Goal: Transaction & Acquisition: Purchase product/service

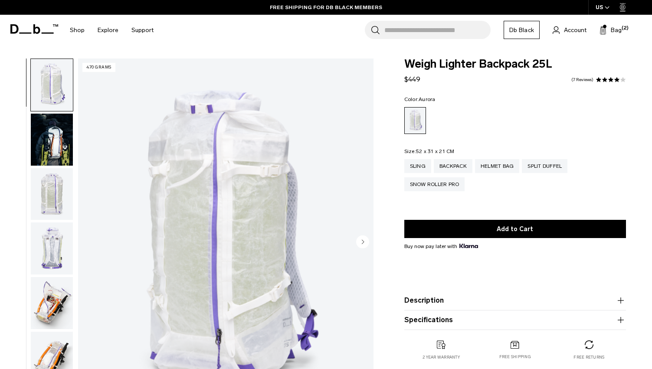
click at [63, 145] on img "button" at bounding box center [52, 140] width 42 height 52
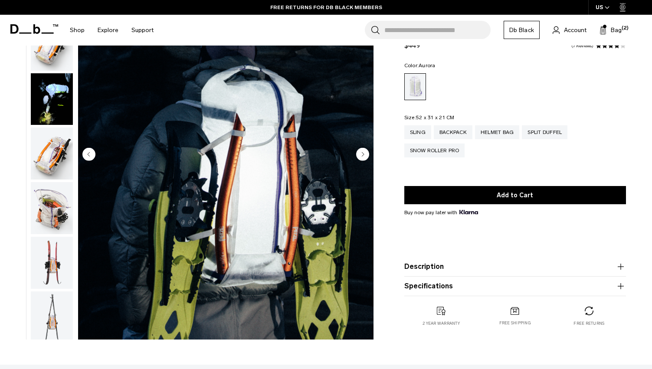
scroll to position [85, 0]
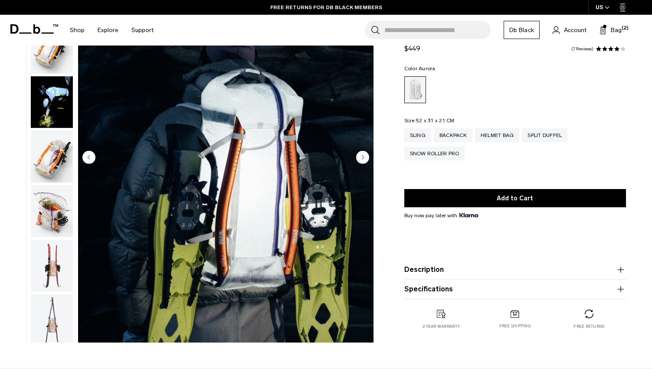
click at [450, 269] on button "Description" at bounding box center [515, 270] width 222 height 10
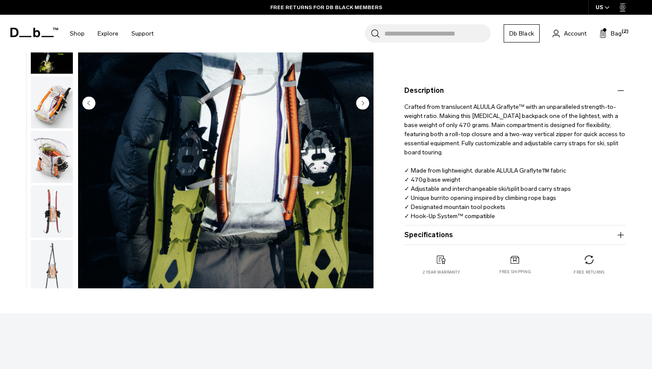
scroll to position [211, 0]
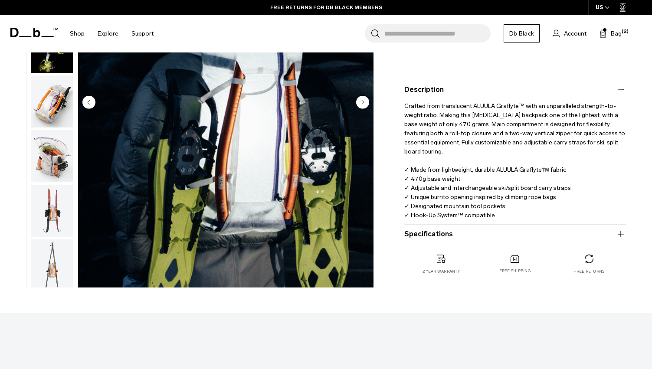
click at [446, 236] on button "Specifications" at bounding box center [515, 234] width 222 height 10
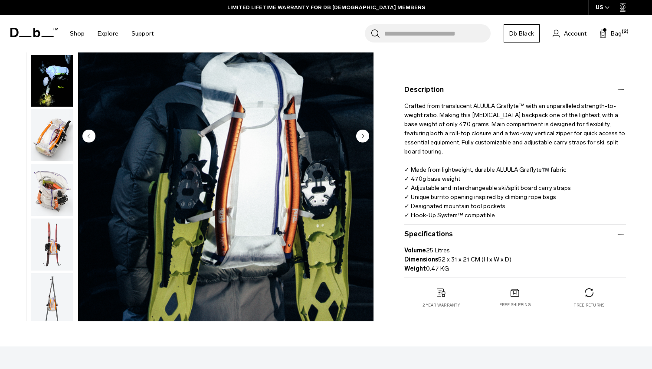
drag, startPoint x: 436, startPoint y: 139, endPoint x: 518, endPoint y: 217, distance: 113.6
click at [518, 217] on p "Crafted from translucent ALUULA Graflyte™ with an unparalleled strength-to-weig…" at bounding box center [515, 157] width 222 height 125
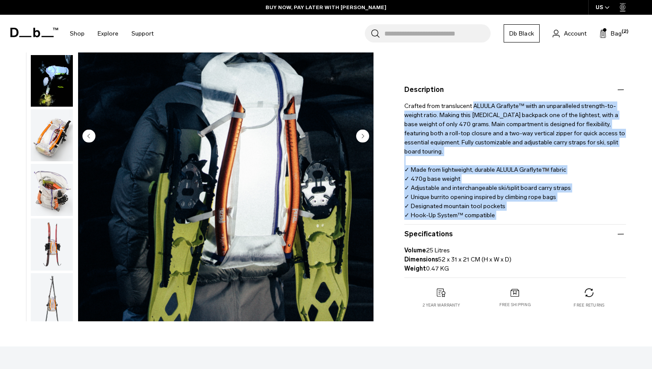
drag, startPoint x: 518, startPoint y: 217, endPoint x: 476, endPoint y: 104, distance: 120.8
click at [476, 104] on p "Crafted from translucent ALUULA Graflyte™ with an unparalleled strength-to-weig…" at bounding box center [515, 157] width 222 height 125
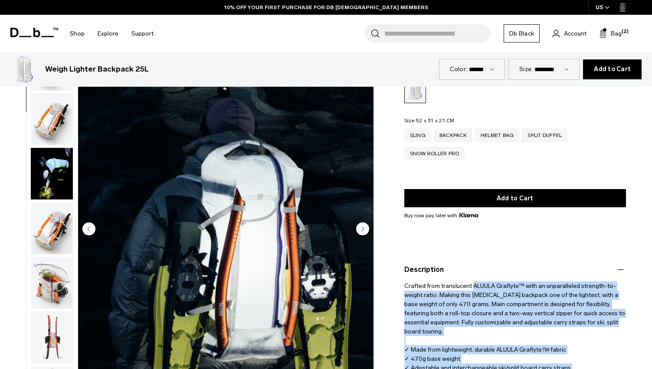
scroll to position [0, 0]
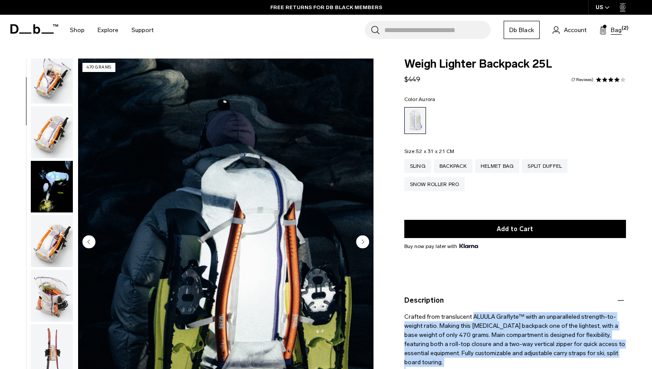
click at [613, 26] on span "Bag" at bounding box center [616, 30] width 11 height 9
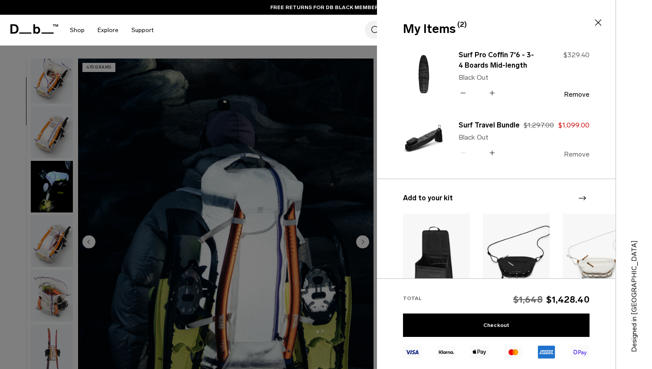
click at [577, 154] on button "Remove" at bounding box center [577, 155] width 26 height 8
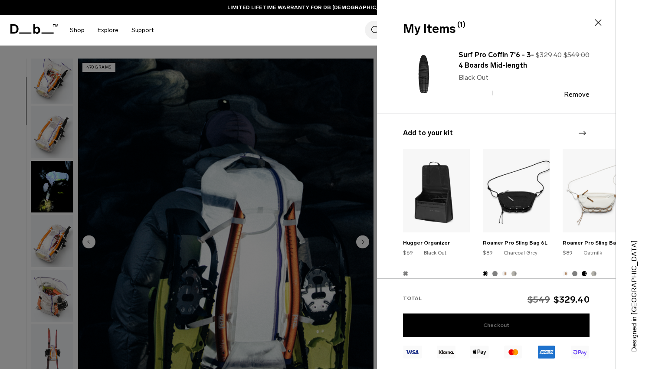
click at [493, 318] on link "Checkout" at bounding box center [496, 325] width 187 height 23
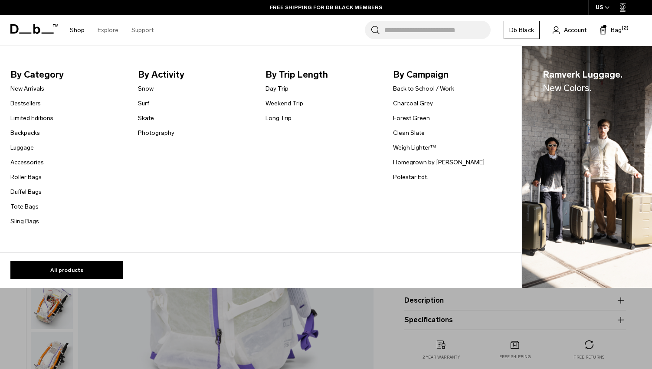
click at [147, 89] on link "Snow" at bounding box center [146, 88] width 16 height 9
click at [426, 150] on link "Weigh Lighter™" at bounding box center [414, 147] width 43 height 9
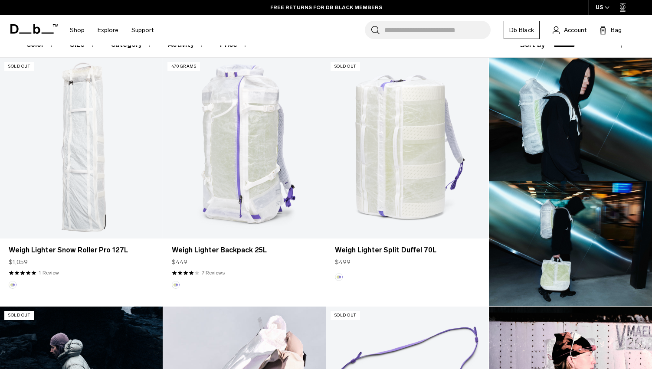
scroll to position [233, 0]
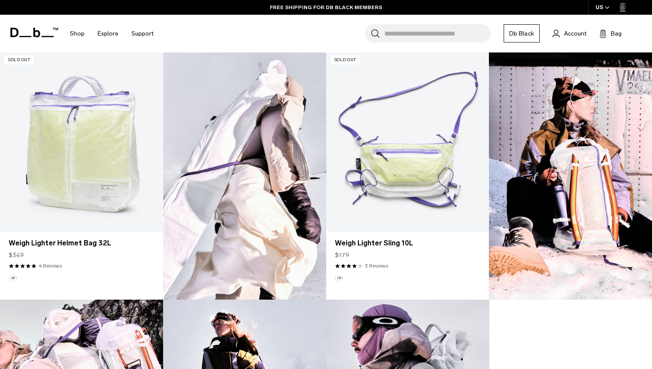
scroll to position [519, 0]
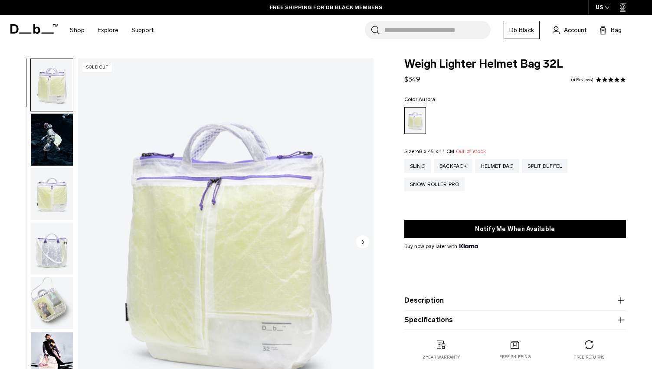
click at [53, 149] on img "button" at bounding box center [52, 140] width 42 height 52
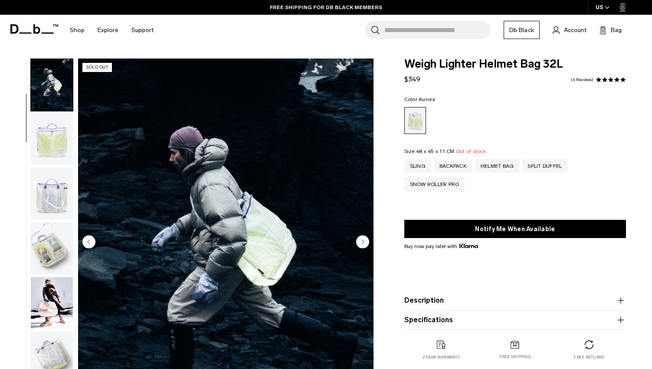
click at [53, 140] on img "button" at bounding box center [52, 140] width 42 height 52
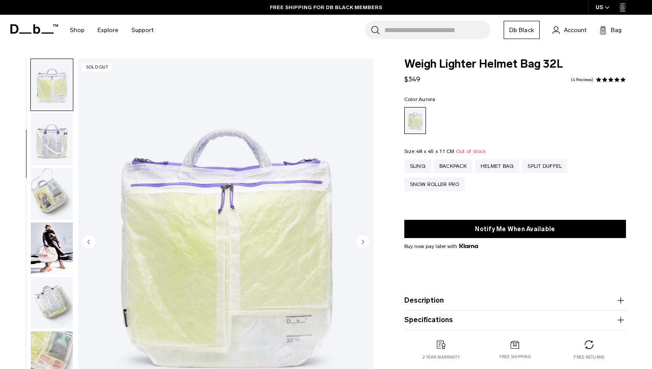
click at [53, 140] on img "button" at bounding box center [52, 139] width 42 height 52
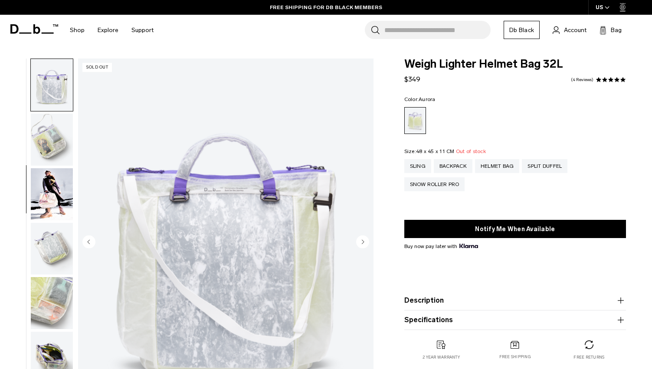
click at [53, 143] on img "button" at bounding box center [52, 140] width 42 height 52
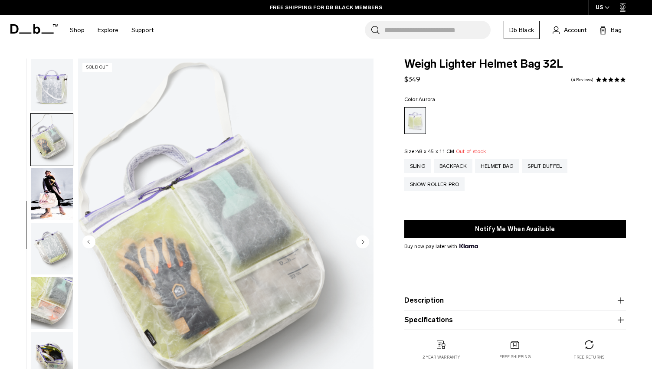
scroll to position [175, 0]
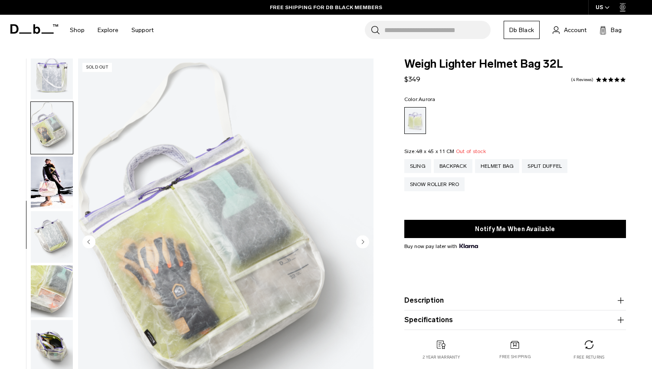
click at [53, 171] on img "button" at bounding box center [52, 183] width 42 height 52
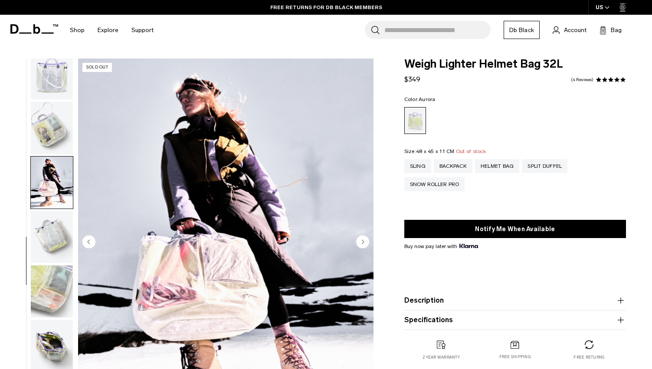
click at [53, 208] on button "button" at bounding box center [51, 182] width 43 height 53
click at [53, 227] on img "button" at bounding box center [52, 237] width 42 height 52
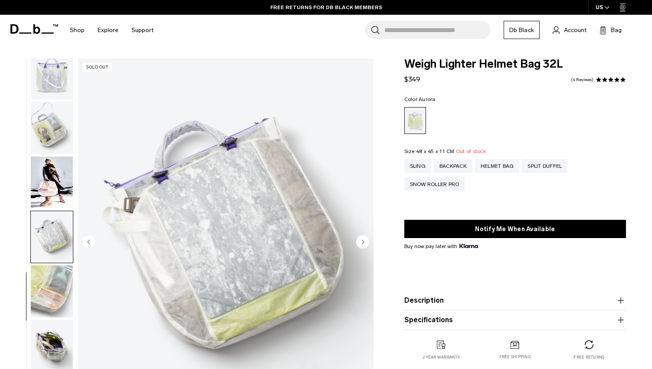
click at [56, 298] on img "button" at bounding box center [52, 292] width 42 height 52
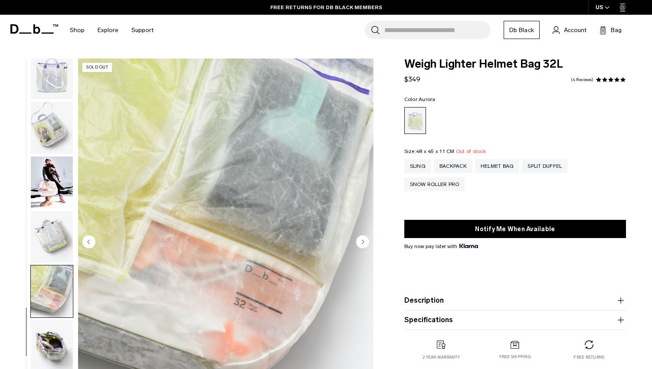
click at [53, 342] on img "button" at bounding box center [52, 346] width 42 height 52
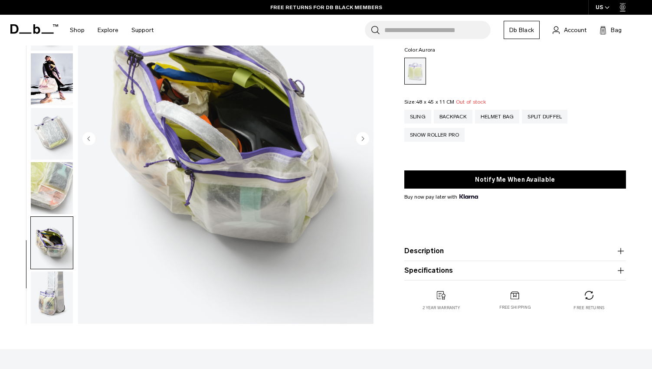
scroll to position [107, 0]
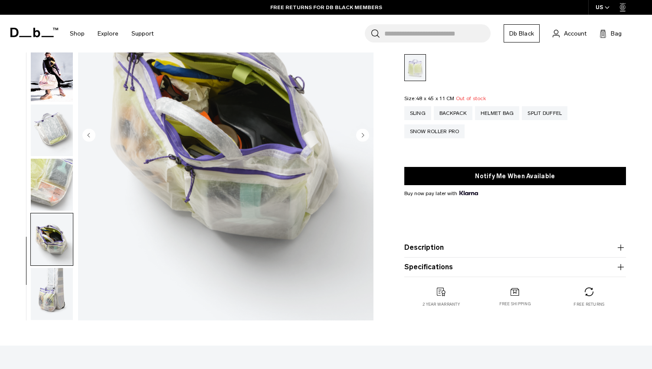
click at [52, 293] on img "button" at bounding box center [52, 294] width 42 height 52
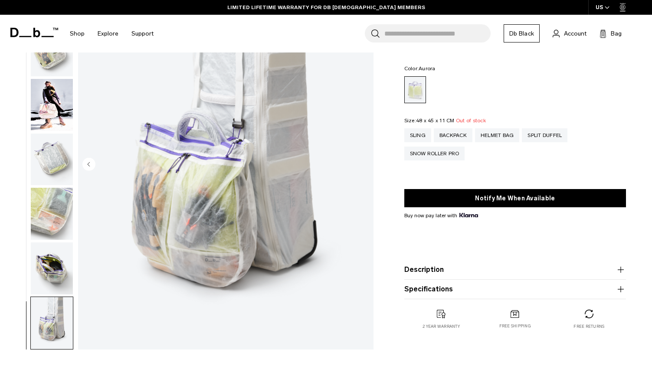
scroll to position [0, 0]
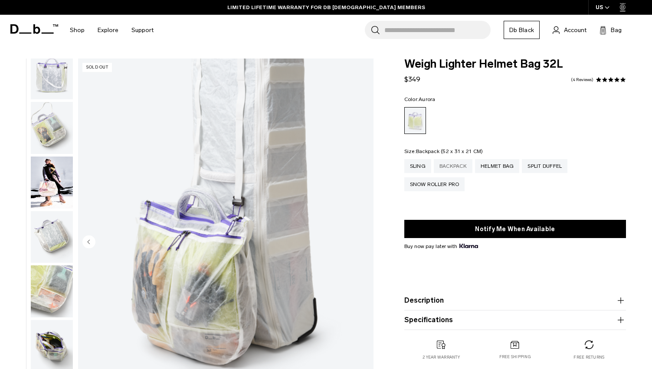
click at [464, 165] on div "Backpack" at bounding box center [453, 166] width 39 height 14
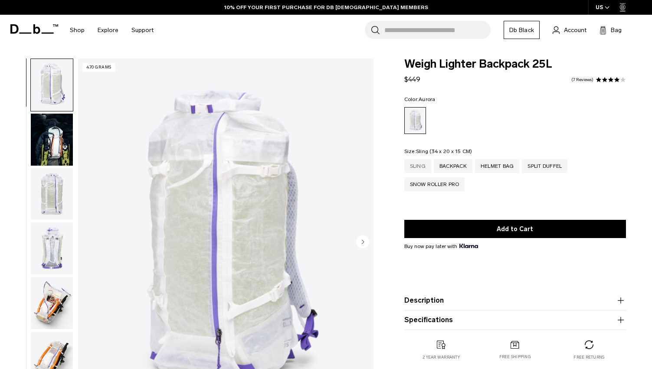
click at [421, 161] on div "Sling" at bounding box center [417, 166] width 27 height 14
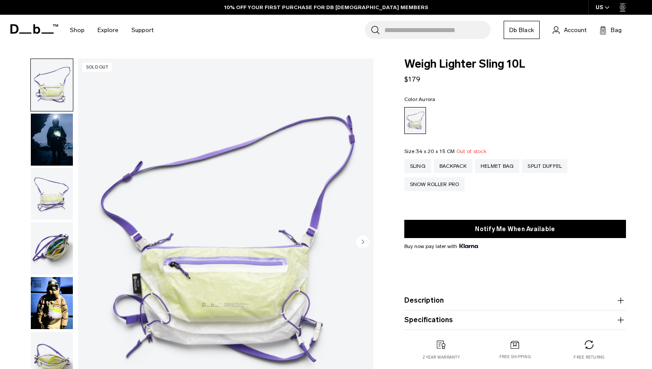
click at [62, 141] on img "button" at bounding box center [52, 140] width 42 height 52
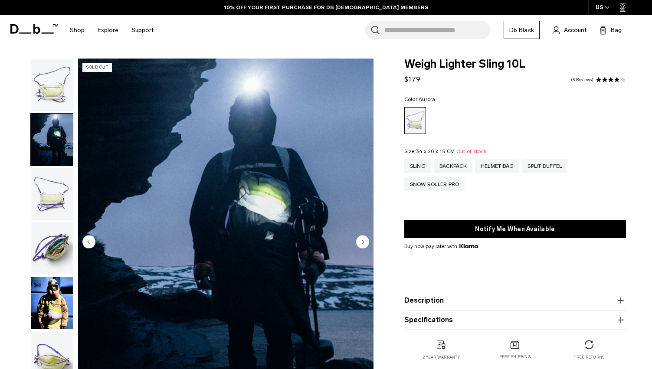
click at [58, 204] on img "button" at bounding box center [52, 194] width 42 height 52
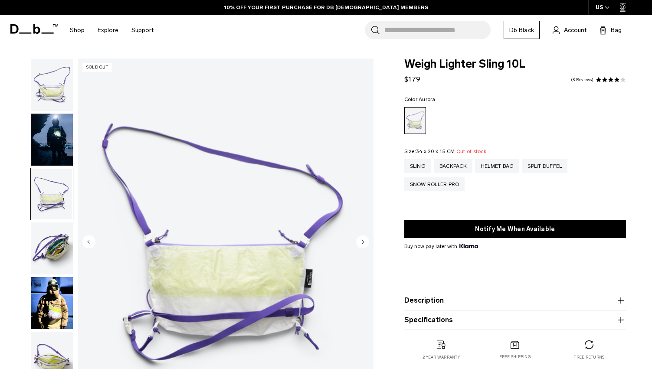
click at [57, 222] on button "button" at bounding box center [51, 248] width 43 height 53
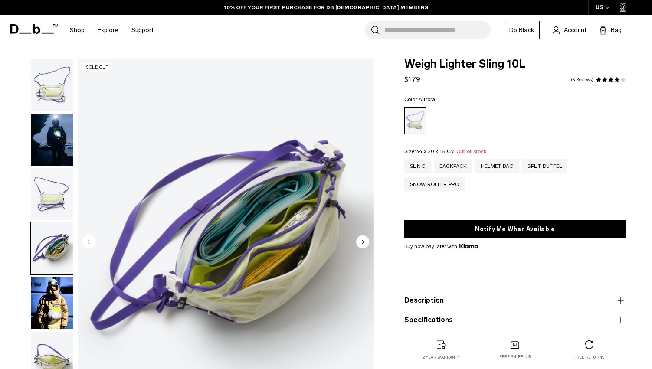
click at [57, 239] on img "button" at bounding box center [52, 249] width 42 height 52
click at [55, 262] on img "button" at bounding box center [52, 249] width 42 height 52
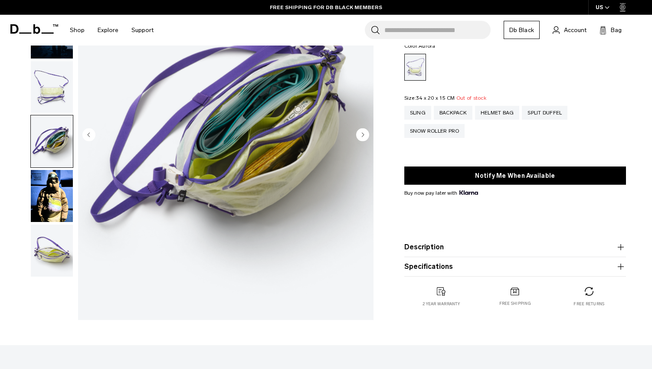
click at [43, 211] on img "button" at bounding box center [52, 196] width 42 height 52
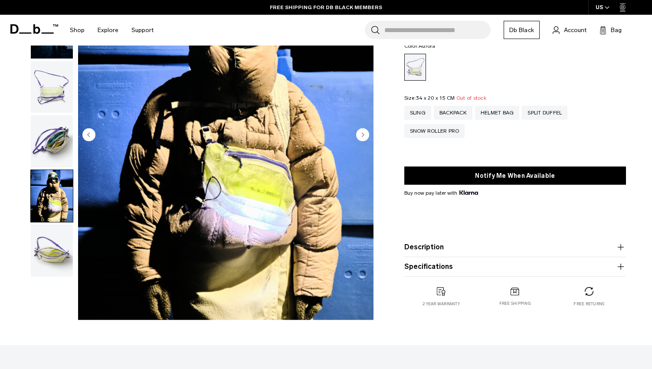
click at [53, 253] on img "button" at bounding box center [52, 251] width 42 height 52
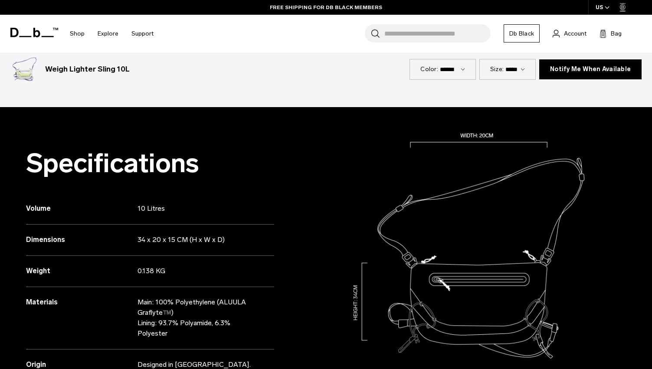
scroll to position [886, 0]
